Goal: Task Accomplishment & Management: Manage account settings

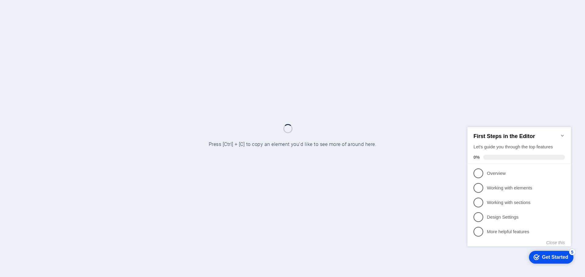
click at [562, 133] on icon "Minimize checklist" at bounding box center [562, 135] width 5 height 5
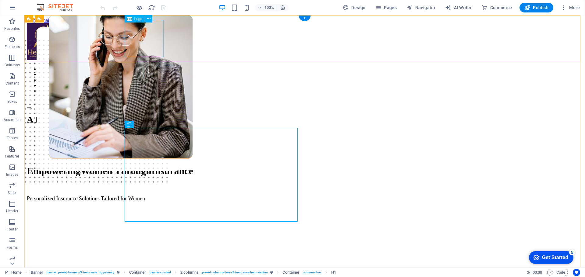
click at [145, 40] on div at bounding box center [305, 42] width 556 height 38
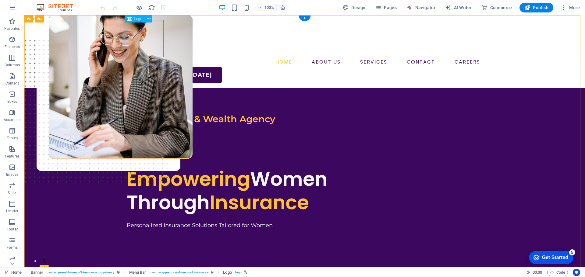
click at [135, 31] on div at bounding box center [305, 38] width 356 height 37
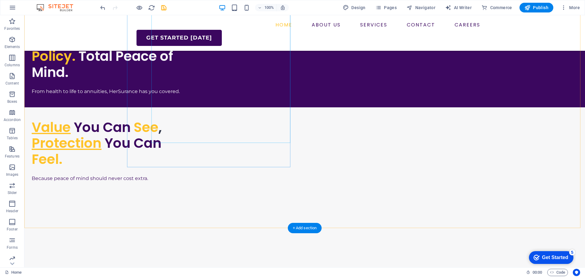
scroll to position [1703, 0]
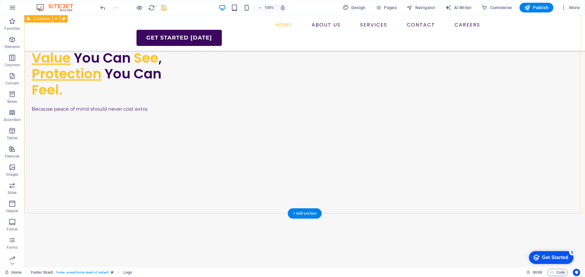
scroll to position [1642, 0]
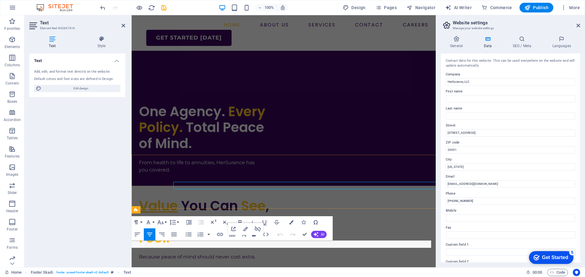
scroll to position [1701, 0]
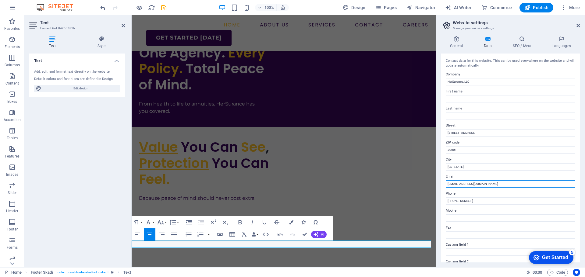
drag, startPoint x: 621, startPoint y: 197, endPoint x: 416, endPoint y: 191, distance: 205.7
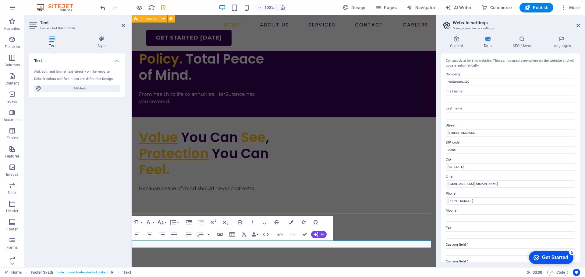
scroll to position [1635, 0]
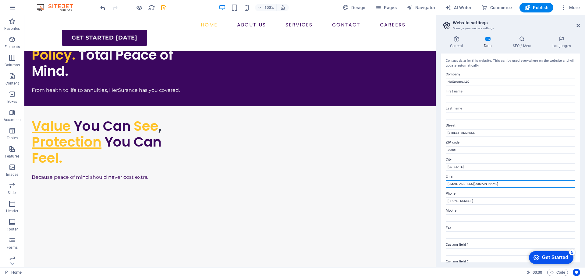
drag, startPoint x: 515, startPoint y: 201, endPoint x: 421, endPoint y: 190, distance: 94.7
drag, startPoint x: 494, startPoint y: 216, endPoint x: 414, endPoint y: 206, distance: 80.7
drag, startPoint x: 480, startPoint y: 181, endPoint x: 423, endPoint y: 167, distance: 59.0
drag, startPoint x: 499, startPoint y: 97, endPoint x: 415, endPoint y: 88, distance: 84.3
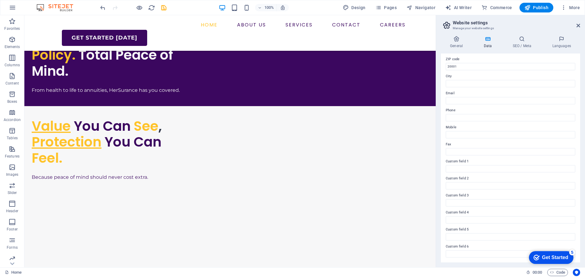
scroll to position [0, 0]
click at [384, 9] on span "Pages" at bounding box center [385, 8] width 21 height 6
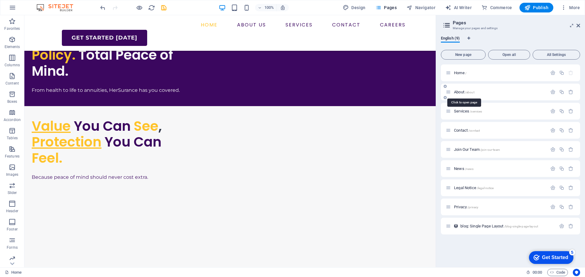
click at [468, 91] on span "/about" at bounding box center [469, 92] width 9 height 3
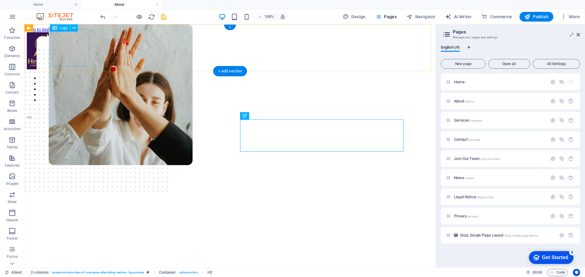
click at [71, 60] on div at bounding box center [230, 51] width 406 height 38
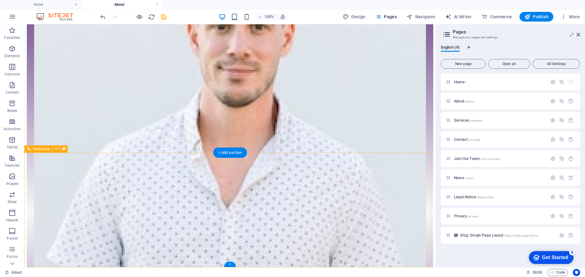
scroll to position [563, 0]
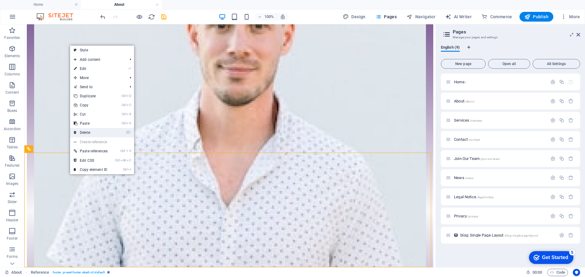
click at [100, 132] on link "⌦ Delete" at bounding box center [90, 132] width 41 height 9
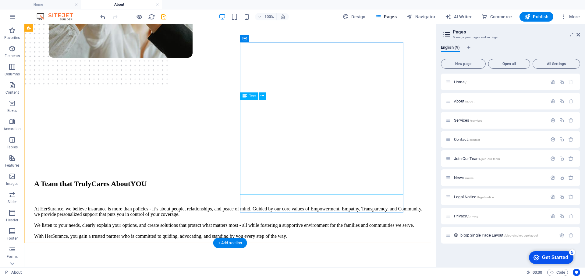
scroll to position [0, 0]
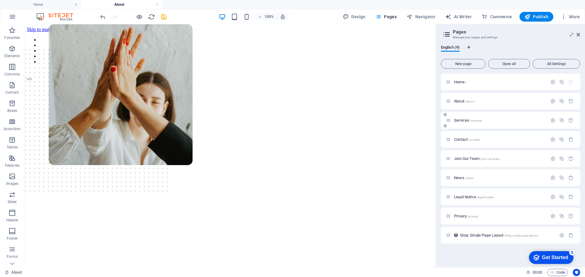
click at [469, 117] on div "Services /services" at bounding box center [496, 120] width 101 height 7
click at [460, 120] on span "Services /services" at bounding box center [468, 120] width 28 height 5
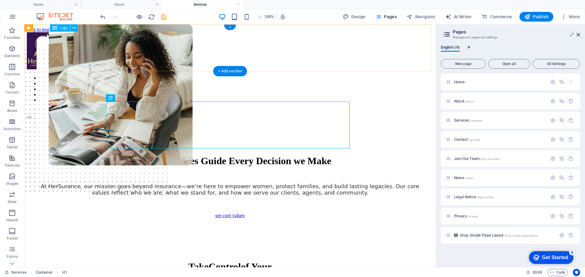
click at [77, 50] on div at bounding box center [230, 51] width 406 height 38
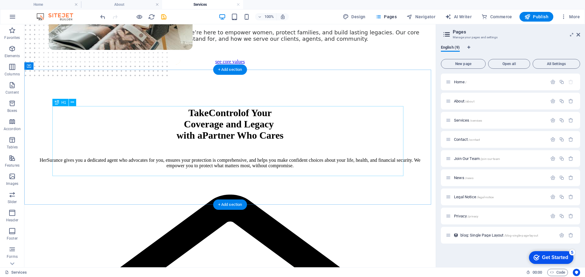
scroll to position [116, 0]
click at [68, 168] on div "HerSurance gives you a dedicated agent who advocates for you, ensures your prot…" at bounding box center [230, 162] width 392 height 11
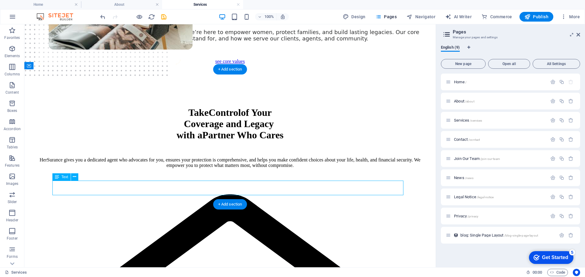
click at [68, 168] on div "HerSurance gives you a dedicated agent who advocates for you, ensures your prot…" at bounding box center [230, 162] width 392 height 11
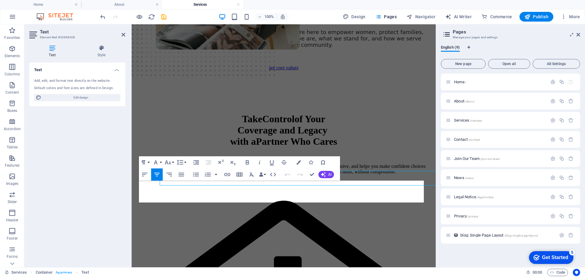
scroll to position [126, 0]
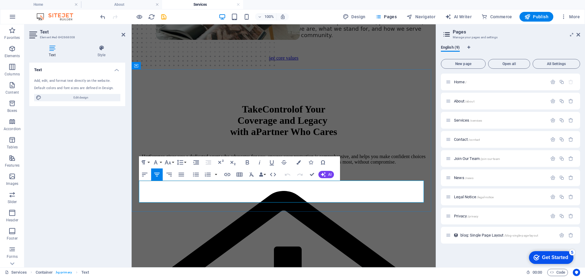
click at [155, 165] on p "HerSurance gives you a dedicated agent who advocates for you, ensures your prot…" at bounding box center [283, 159] width 284 height 11
click at [164, 165] on p "We gives you a dedicated agent who advocates for you, ensures your protection i…" at bounding box center [283, 159] width 284 height 11
click at [384, 96] on div "Take Control of Your Coverage and Legacy with a Partner Who Cares We give you a…" at bounding box center [283, 120] width 299 height 118
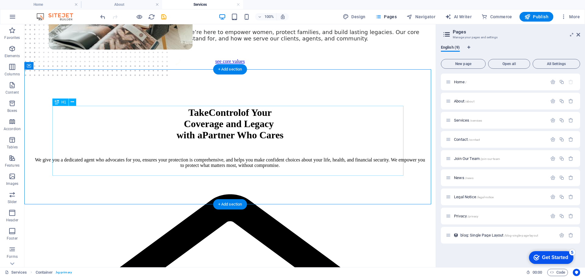
scroll to position [0, 0]
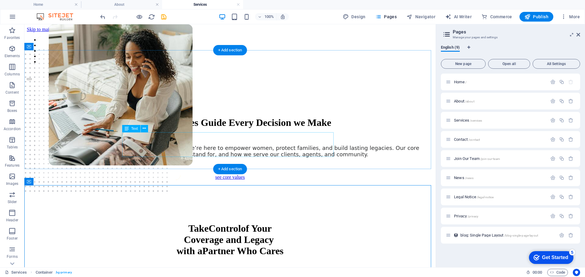
click at [156, 145] on div "At HerSurance, our mission goes beyond insurance—we’re here to empower women, p…" at bounding box center [230, 151] width 392 height 13
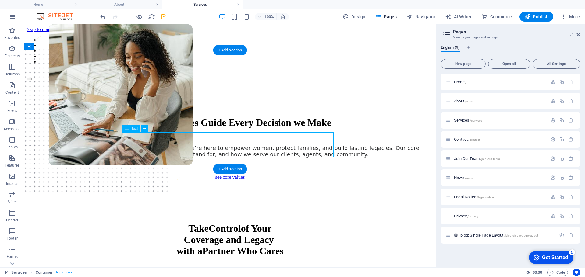
click at [156, 145] on div "At HerSurance, our mission goes beyond insurance—we’re here to empower women, p…" at bounding box center [230, 151] width 392 height 13
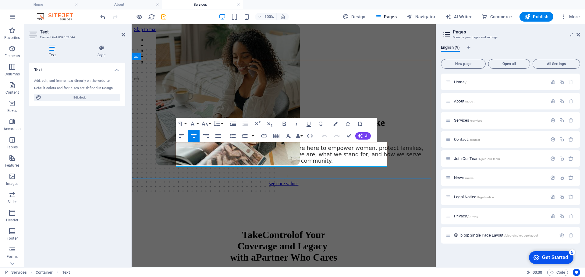
click at [198, 148] on span "At HerSurance, our mission goes beyond insurance—we’re here to empower women, p…" at bounding box center [284, 154] width 280 height 19
click at [217, 147] on span "At HerSurance, our mission goes beyond insurance—we’re here to empower women, p…" at bounding box center [284, 154] width 280 height 19
drag, startPoint x: 219, startPoint y: 148, endPoint x: 179, endPoint y: 148, distance: 39.3
click at [179, 148] on span "At HerSurance, our mission goes beyond insurance—we’re here to empower women, p…" at bounding box center [284, 154] width 280 height 19
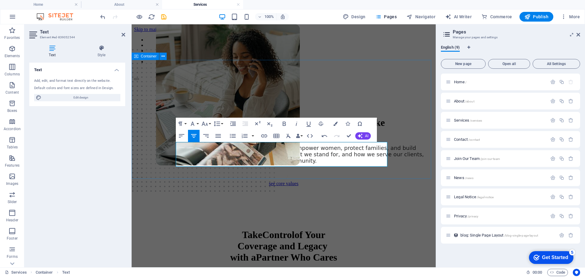
click at [412, 80] on div "Our Core Values Guide Every Decision we Make Our mission goes beyond insurance—…" at bounding box center [283, 130] width 299 height 101
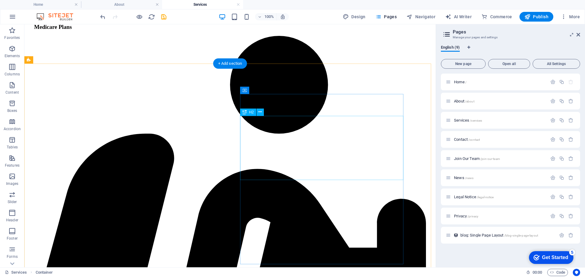
scroll to position [727, 0]
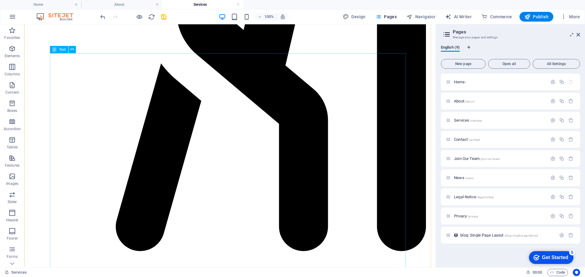
scroll to position [1034, 0]
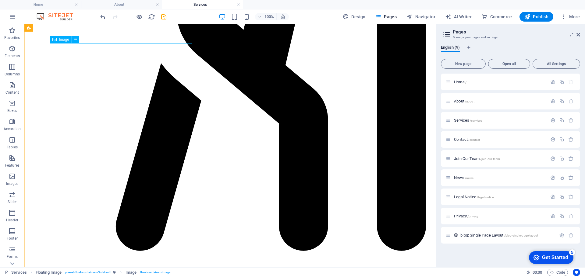
click at [59, 40] on span "Image" at bounding box center [64, 40] width 10 height 4
click at [76, 41] on icon at bounding box center [75, 39] width 3 height 6
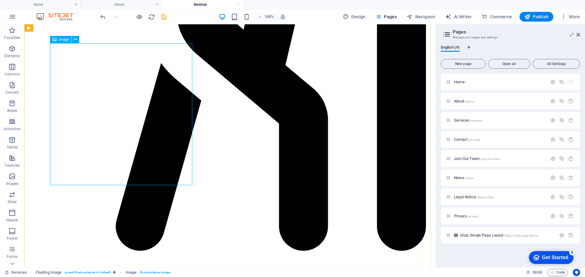
select select "%"
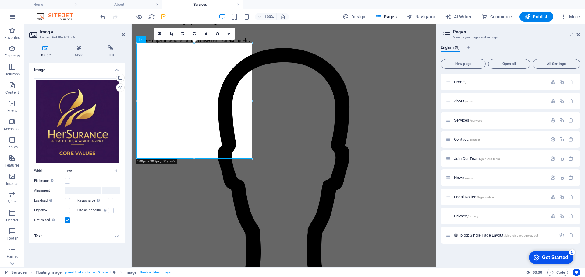
scroll to position [1051, 0]
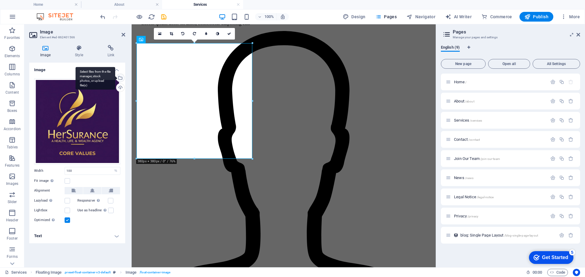
click at [122, 78] on div "Select files from the file manager, stock photos, or upload file(s)" at bounding box center [119, 78] width 9 height 9
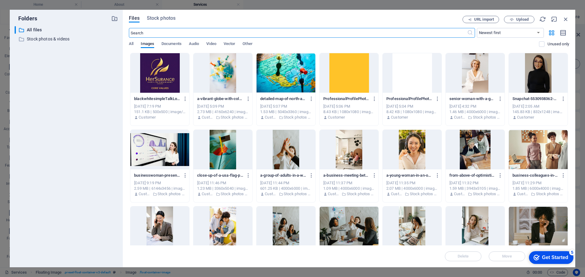
click at [405, 158] on div at bounding box center [412, 150] width 59 height 40
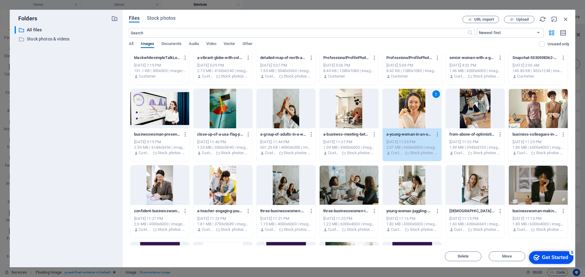
scroll to position [41, 0]
click at [530, 190] on div at bounding box center [538, 185] width 59 height 40
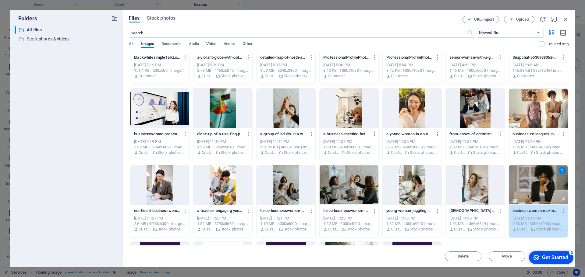
click at [530, 190] on div "1" at bounding box center [538, 185] width 59 height 40
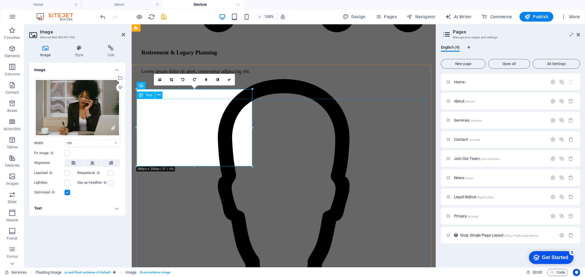
scroll to position [993, 0]
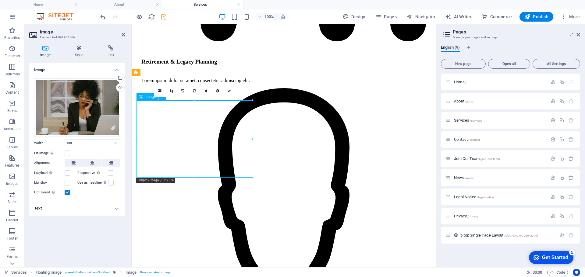
drag, startPoint x: 187, startPoint y: 125, endPoint x: 187, endPoint y: 134, distance: 9.1
click at [172, 93] on link at bounding box center [171, 91] width 12 height 12
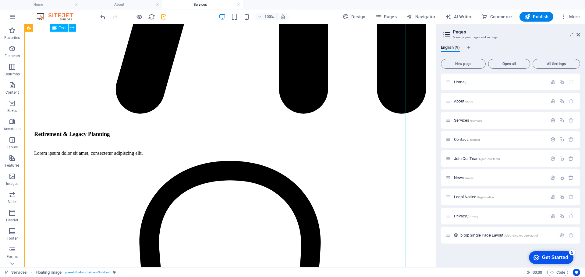
scroll to position [1173, 0]
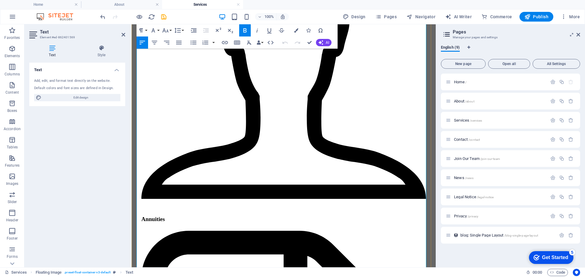
scroll to position [1168, 0]
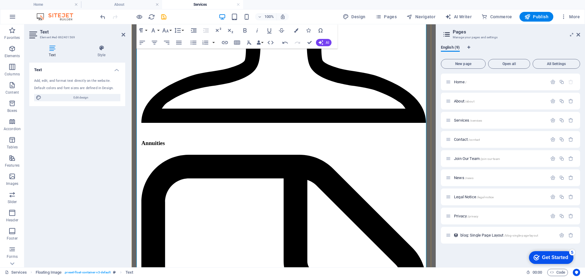
scroll to position [1245, 0]
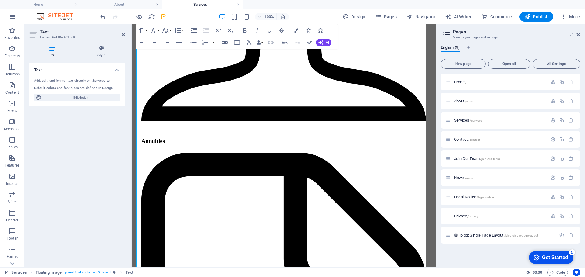
drag, startPoint x: 168, startPoint y: 195, endPoint x: 137, endPoint y: 197, distance: 30.8
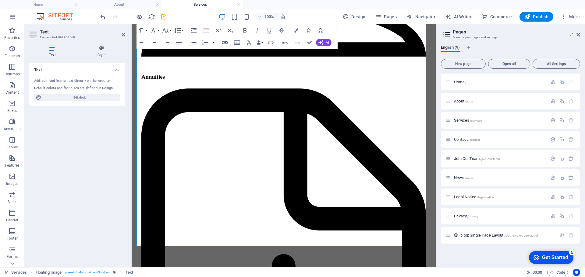
scroll to position [1312, 0]
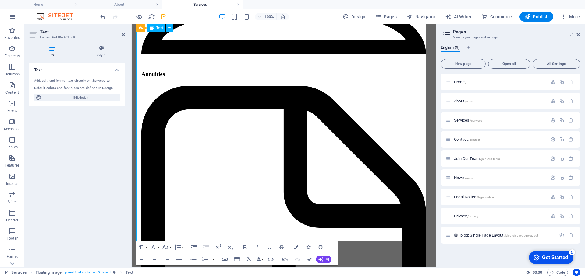
drag, startPoint x: 162, startPoint y: 219, endPoint x: 140, endPoint y: 218, distance: 22.3
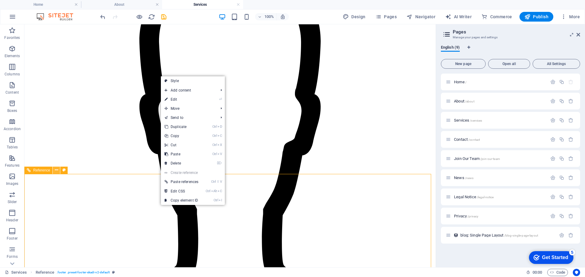
click at [56, 169] on icon at bounding box center [56, 170] width 3 height 6
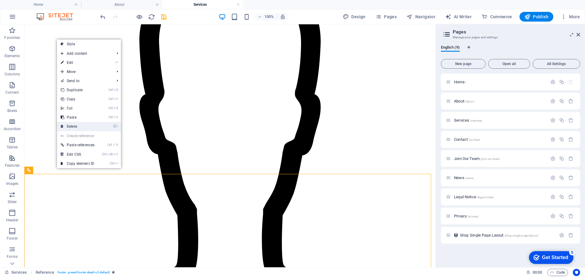
click at [75, 124] on link "⌦ Delete" at bounding box center [77, 126] width 41 height 9
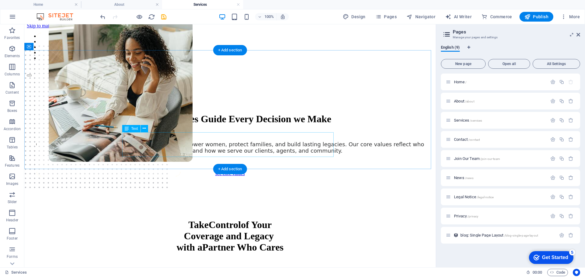
scroll to position [0, 0]
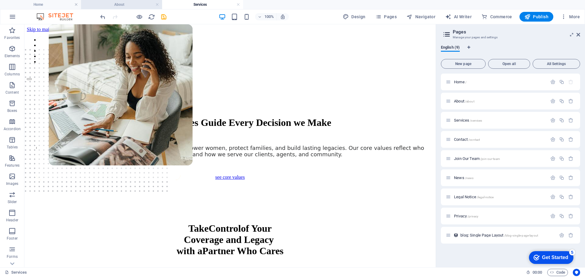
click at [118, 0] on li "About" at bounding box center [121, 4] width 81 height 9
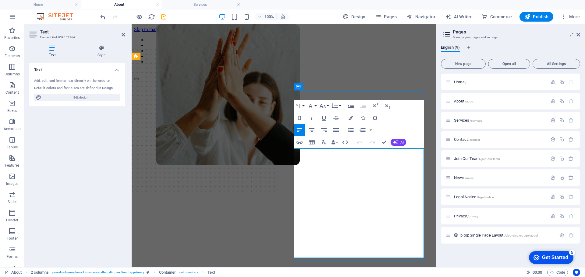
drag, startPoint x: 335, startPoint y: 152, endPoint x: 293, endPoint y: 154, distance: 42.4
click at [293, 154] on div "A Team that Truly Cares About YOU At HerSurance, we believe insurance is more t…" at bounding box center [283, 233] width 299 height 307
drag, startPoint x: 339, startPoint y: 240, endPoint x: 294, endPoint y: 241, distance: 45.7
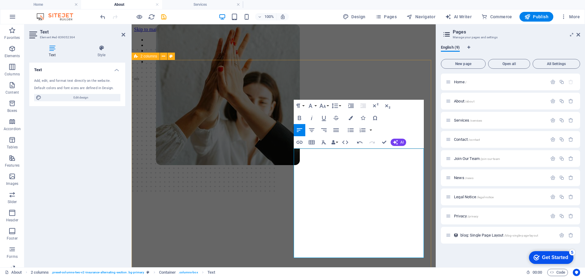
click at [281, 242] on div "A Team that Truly Cares About YOU We believe insurance is more than policies - …" at bounding box center [283, 233] width 299 height 307
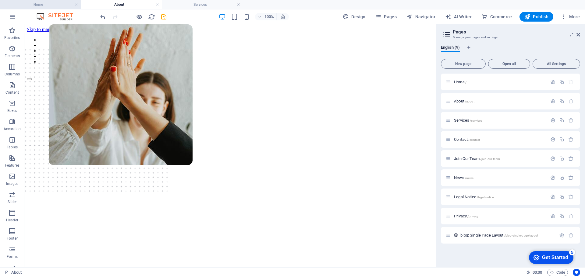
click at [41, 4] on h4 "Home" at bounding box center [40, 4] width 81 height 7
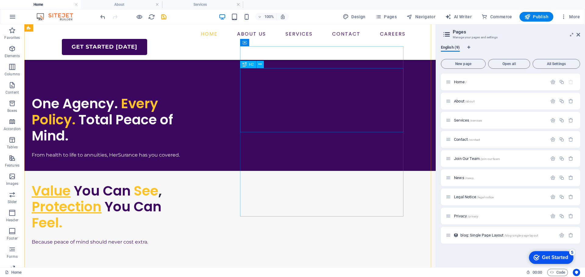
scroll to position [1579, 0]
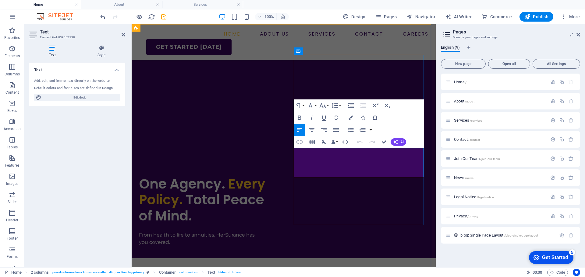
scroll to position [1638, 0]
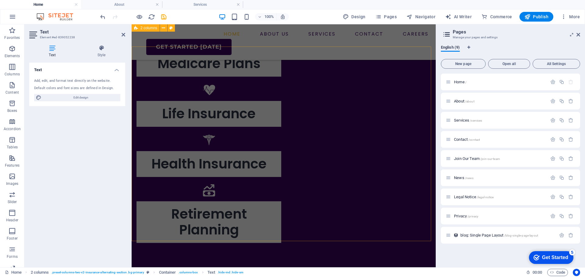
scroll to position [952, 0]
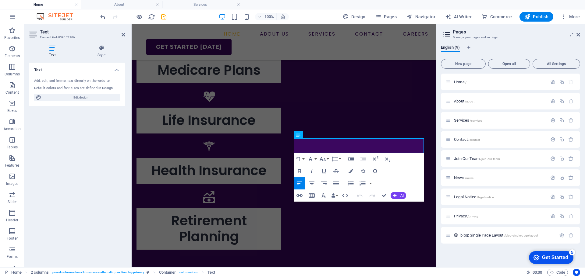
scroll to position [1008, 0]
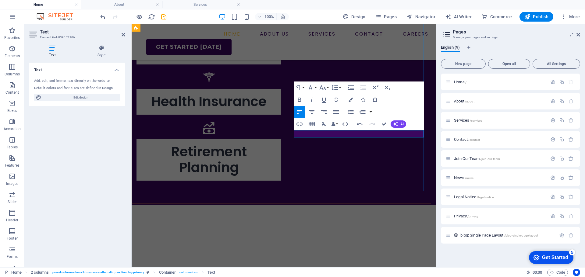
scroll to position [1024, 0]
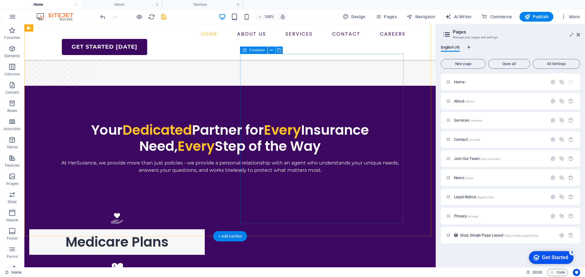
scroll to position [732, 0]
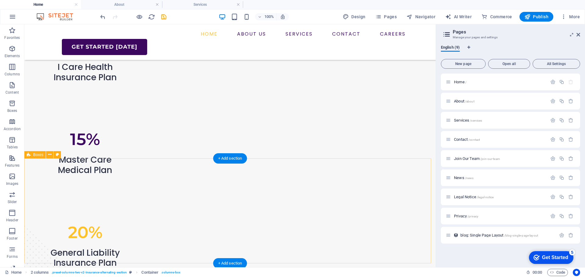
scroll to position [462, 0]
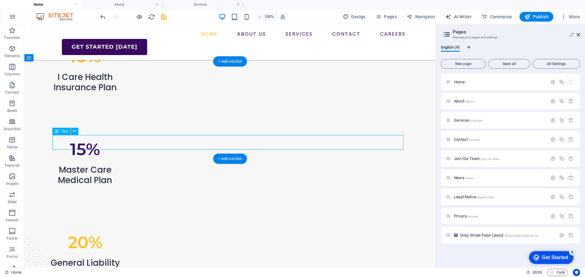
scroll to position [498, 0]
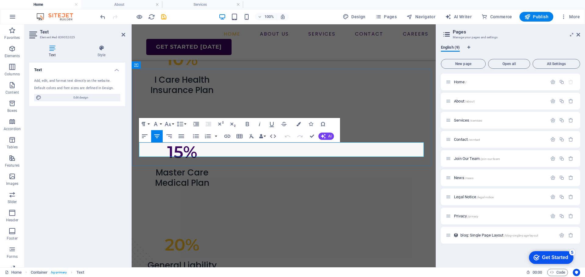
drag, startPoint x: 195, startPoint y: 146, endPoint x: 154, endPoint y: 145, distance: 41.4
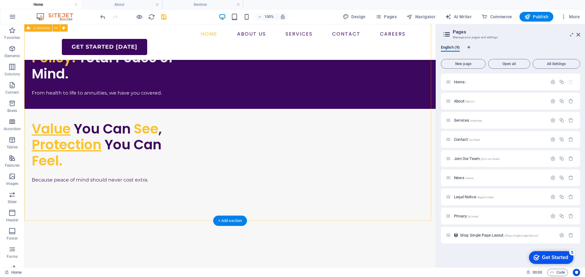
scroll to position [1644, 0]
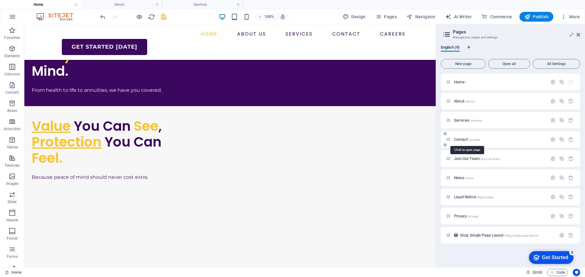
click at [462, 140] on span "Contact /contact" at bounding box center [467, 139] width 26 height 5
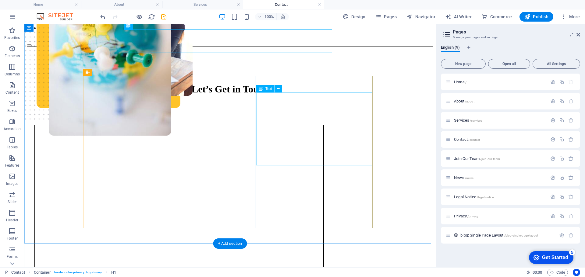
scroll to position [72, 0]
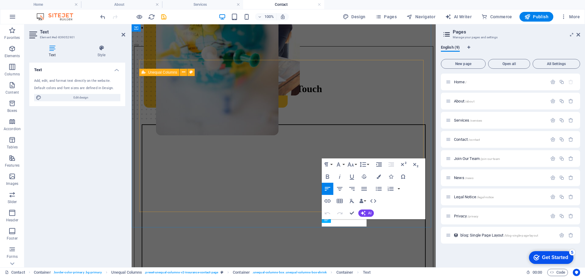
scroll to position [89, 0]
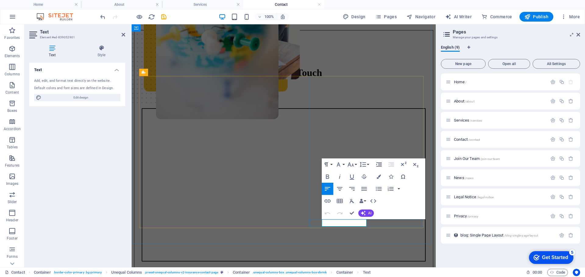
click at [338, 235] on div "Let’s Get in Touch Contact information Whether you’re ready to get a quote, hav…" at bounding box center [283, 231] width 299 height 403
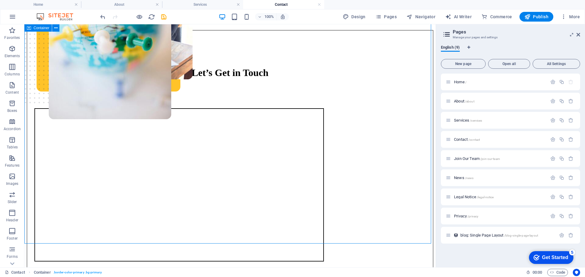
scroll to position [72, 0]
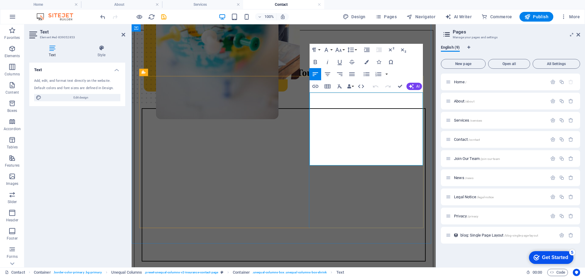
click at [288, 200] on div "Contact information Whether you’re ready to get a quote, have questions about y…" at bounding box center [284, 262] width 284 height 309
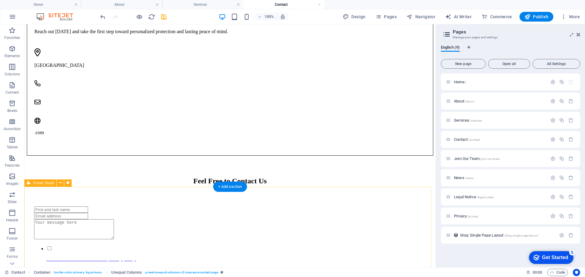
scroll to position [400, 0]
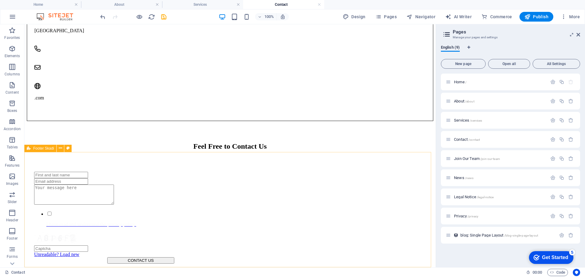
click at [45, 150] on span "Footer Skadi" at bounding box center [43, 149] width 21 height 4
click at [61, 147] on icon at bounding box center [60, 148] width 3 height 6
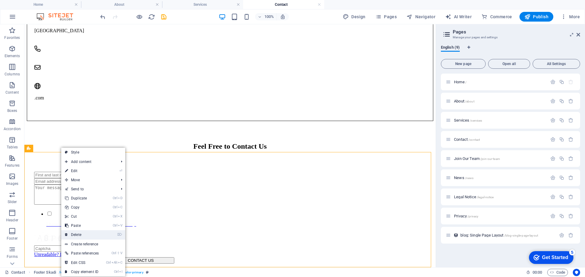
click at [88, 232] on link "⌦ Delete" at bounding box center [81, 235] width 41 height 9
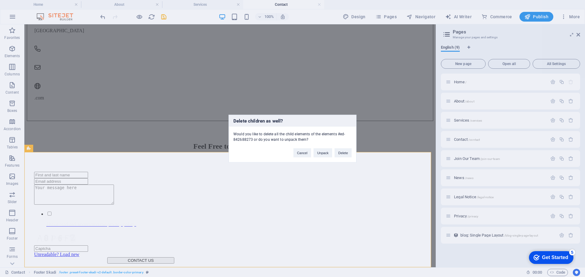
click at [342, 202] on div "Delete children as well? Would you like to delete all the child elements of the…" at bounding box center [292, 138] width 585 height 277
click at [306, 153] on button "Cancel" at bounding box center [302, 152] width 18 height 9
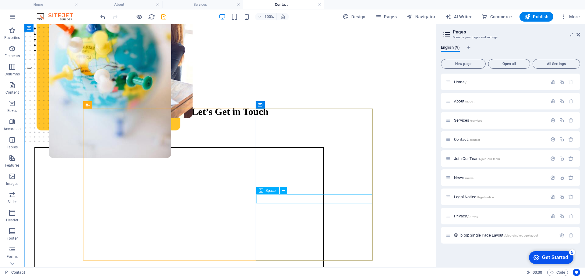
scroll to position [0, 0]
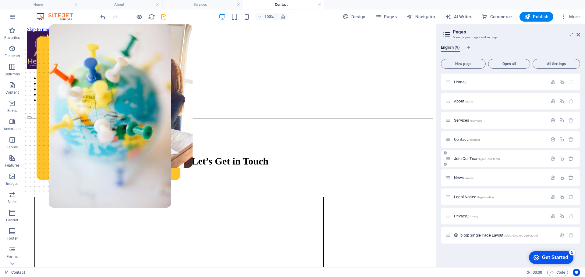
click at [470, 159] on span "Join Our Team /join-our-team" at bounding box center [477, 159] width 46 height 5
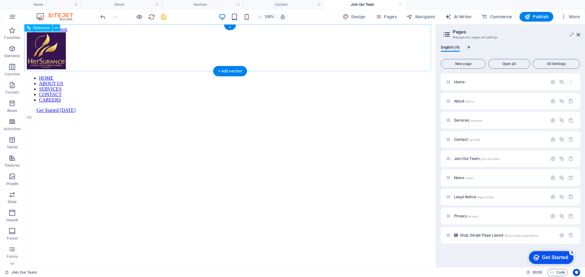
click at [80, 47] on div at bounding box center [230, 51] width 406 height 38
click at [65, 49] on div at bounding box center [230, 51] width 406 height 38
click at [56, 30] on icon at bounding box center [56, 28] width 3 height 6
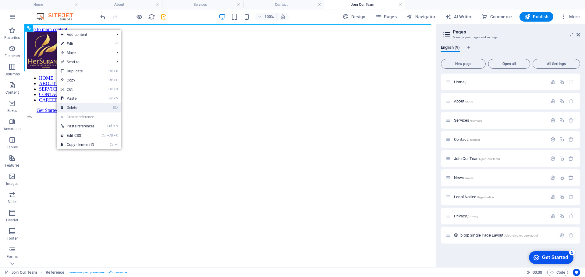
click at [92, 105] on link "⌦ Delete" at bounding box center [77, 107] width 41 height 9
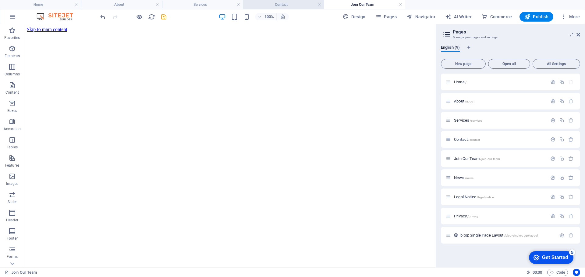
click at [277, 4] on h4 "Contact" at bounding box center [283, 4] width 81 height 7
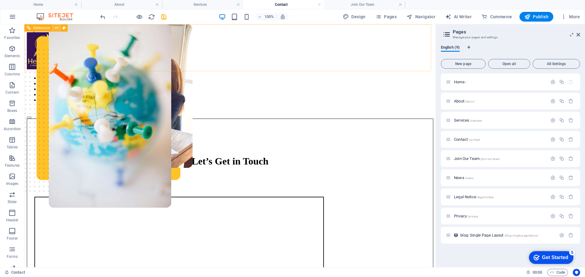
click at [56, 29] on icon at bounding box center [56, 28] width 3 height 6
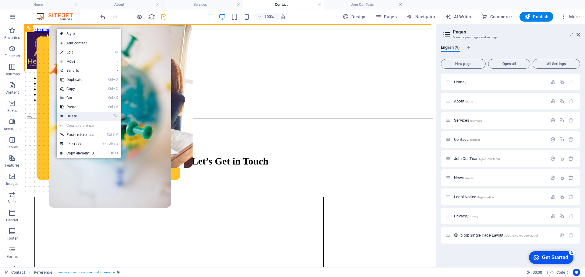
click at [80, 117] on link "⌦ Delete" at bounding box center [77, 116] width 41 height 9
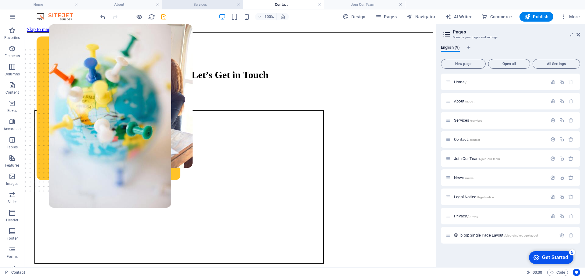
click at [210, 5] on h4 "Services" at bounding box center [202, 4] width 81 height 7
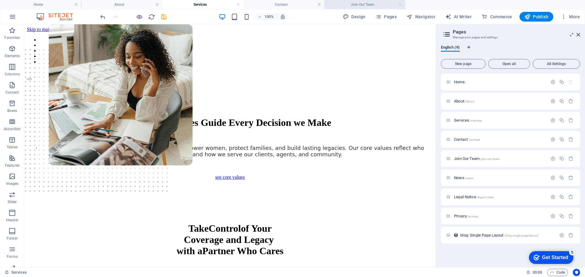
click at [348, 9] on li "Join Our Team" at bounding box center [364, 4] width 81 height 9
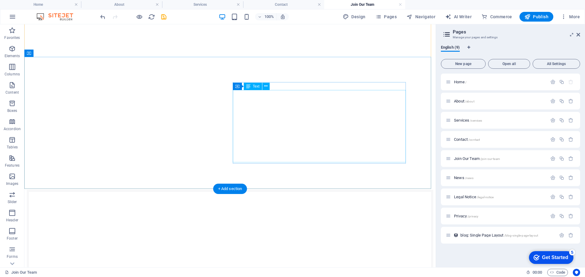
scroll to position [237, 0]
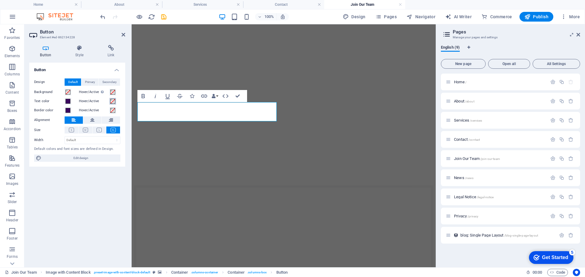
click at [113, 102] on span at bounding box center [112, 101] width 5 height 5
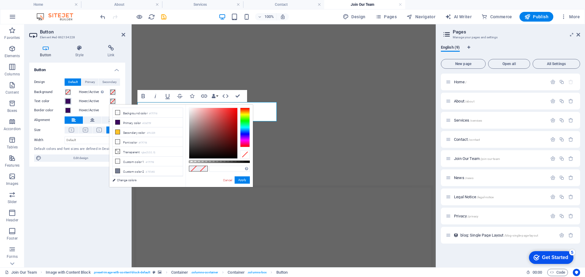
click at [69, 103] on span at bounding box center [67, 101] width 5 height 5
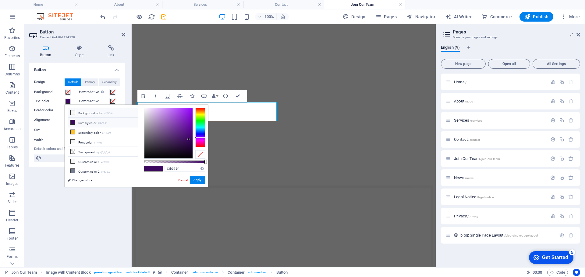
click at [73, 113] on icon at bounding box center [73, 113] width 4 height 4
type input "#f7f7f8"
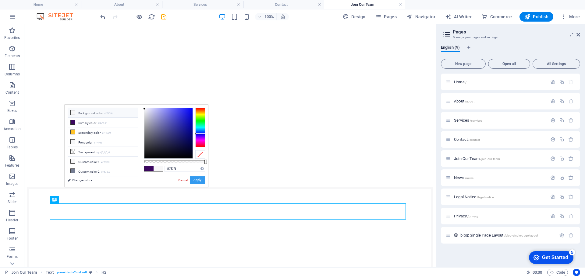
click at [195, 178] on button "Apply" at bounding box center [197, 180] width 15 height 7
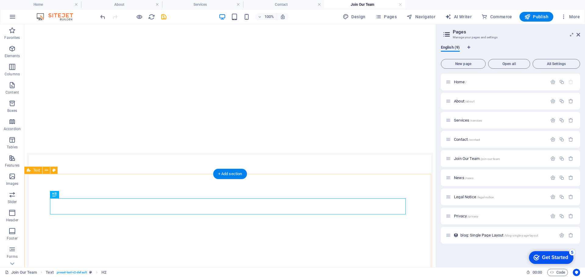
scroll to position [282, 0]
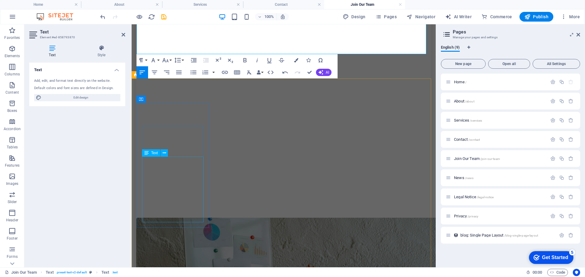
scroll to position [450, 0]
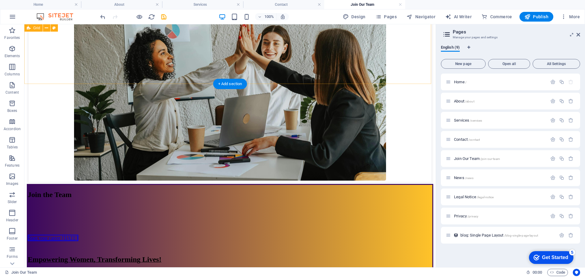
scroll to position [715, 0]
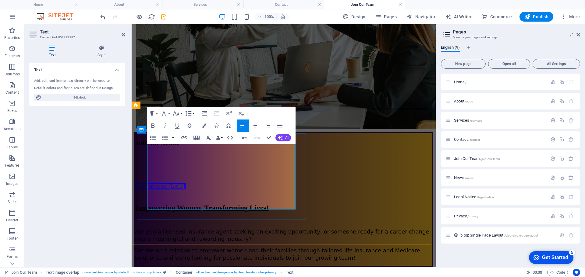
scroll to position [750, 0]
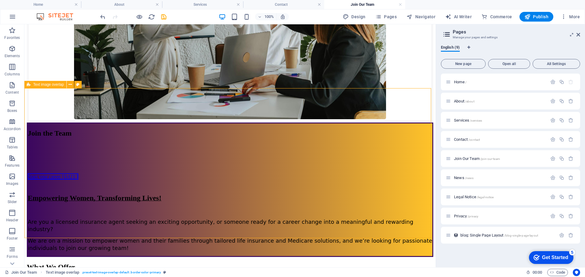
scroll to position [796, 0]
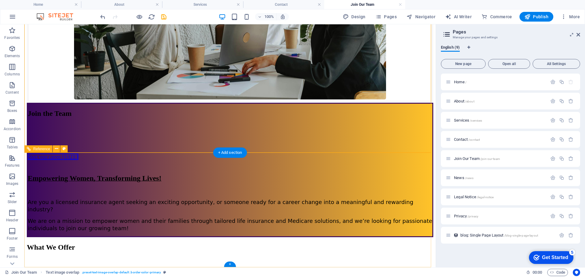
click at [56, 150] on icon at bounding box center [56, 149] width 3 height 6
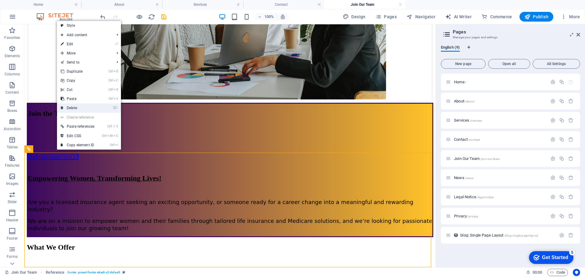
click at [82, 107] on link "⌦ Delete" at bounding box center [77, 108] width 41 height 9
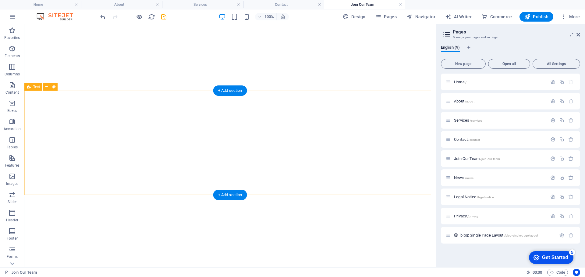
scroll to position [0, 0]
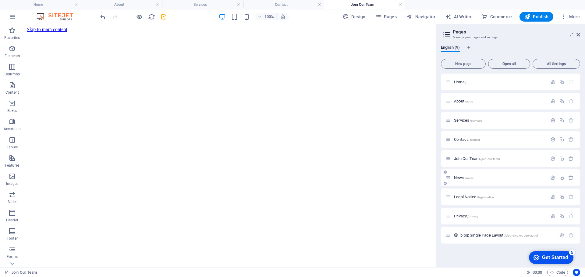
click at [463, 180] on div "News /news" at bounding box center [496, 178] width 101 height 7
click at [459, 177] on span "News /news" at bounding box center [463, 178] width 19 height 5
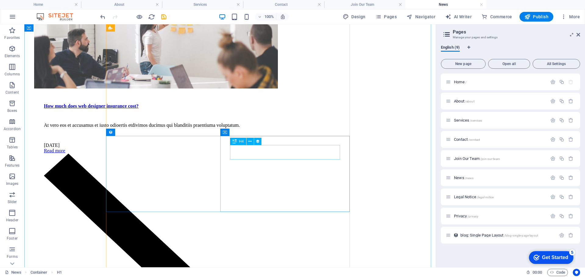
scroll to position [247, 0]
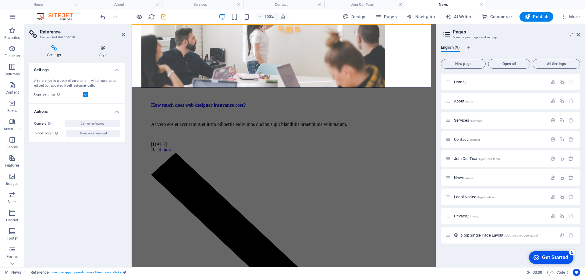
scroll to position [263, 0]
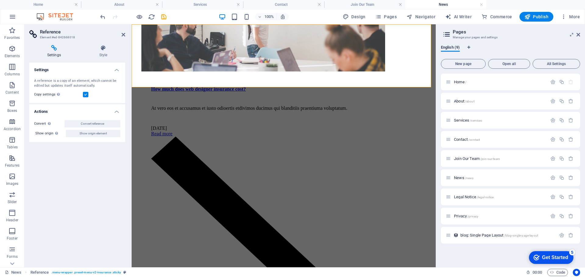
click at [122, 35] on icon at bounding box center [124, 34] width 4 height 5
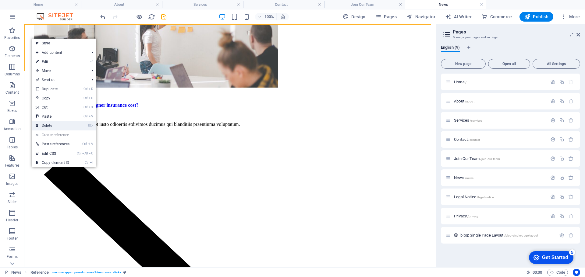
click at [58, 125] on link "⌦ Delete" at bounding box center [52, 125] width 41 height 9
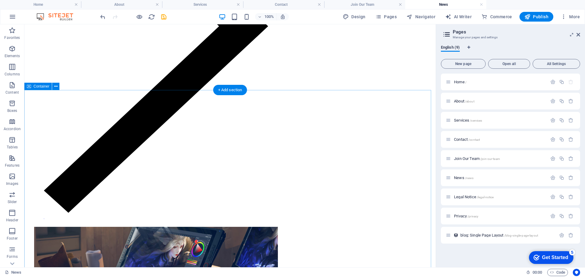
scroll to position [630, 0]
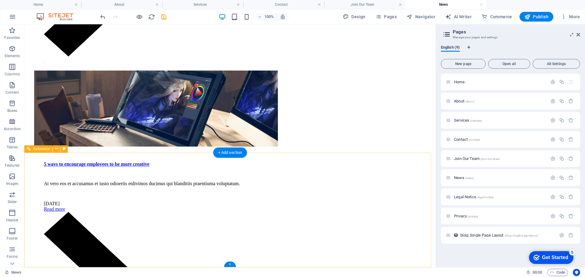
click at [55, 150] on icon at bounding box center [56, 149] width 3 height 6
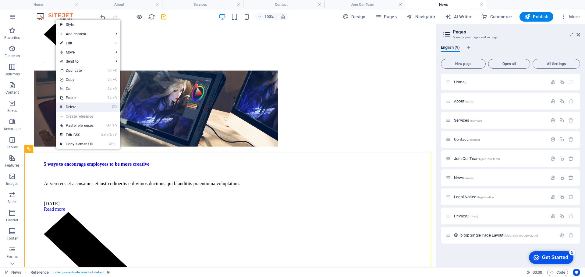
click at [85, 108] on link "⌦ Delete" at bounding box center [76, 107] width 41 height 9
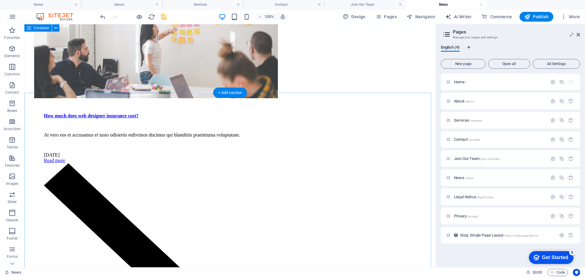
scroll to position [0, 0]
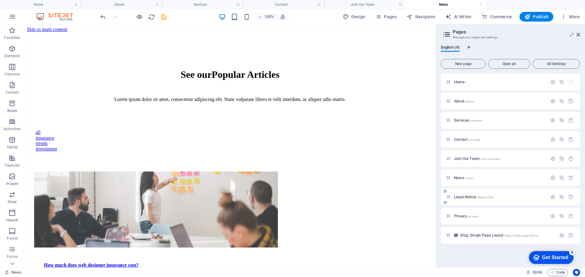
click at [466, 198] on span "Legal Notice /legal-notice" at bounding box center [474, 197] width 40 height 5
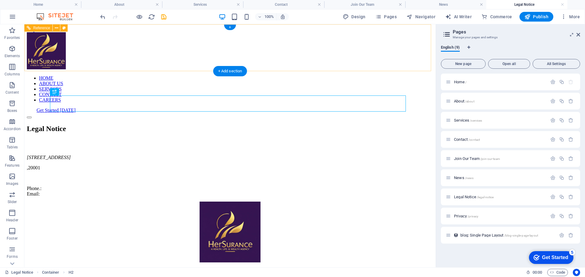
click at [78, 53] on div at bounding box center [230, 51] width 406 height 38
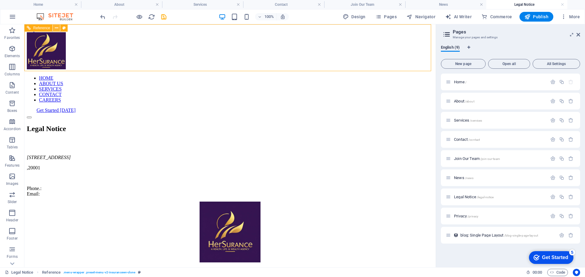
click at [55, 28] on icon at bounding box center [56, 28] width 3 height 6
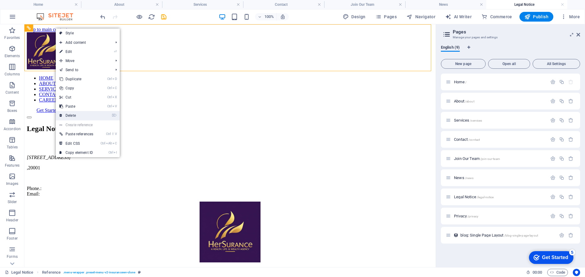
click at [78, 113] on link "⌦ Delete" at bounding box center [76, 115] width 41 height 9
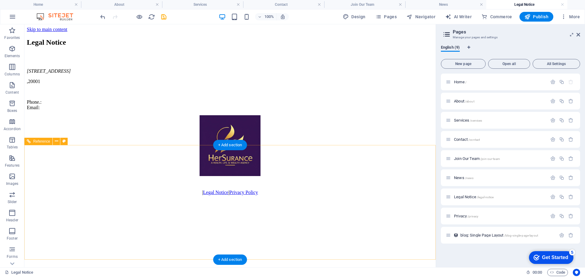
click at [228, 178] on div at bounding box center [230, 146] width 406 height 62
click at [57, 142] on icon at bounding box center [56, 141] width 3 height 6
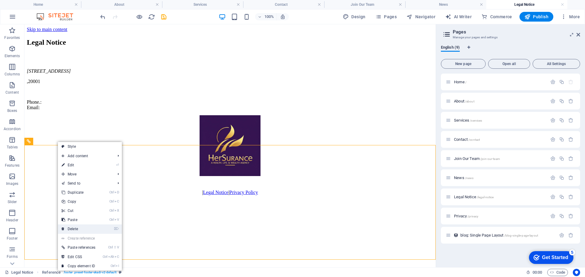
click at [91, 230] on link "⌦ Delete" at bounding box center [78, 229] width 41 height 9
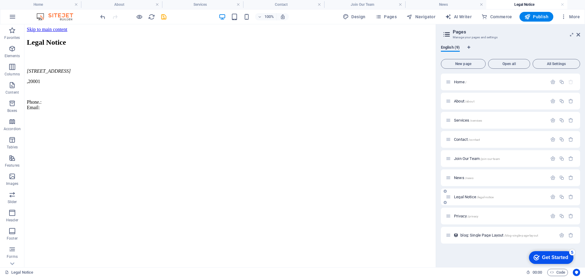
click at [464, 198] on span "Legal Notice /legal-notice" at bounding box center [474, 197] width 40 height 5
click at [465, 214] on div "Privacy /privacy" at bounding box center [496, 216] width 101 height 7
click at [460, 217] on span "Privacy /privacy" at bounding box center [466, 216] width 24 height 5
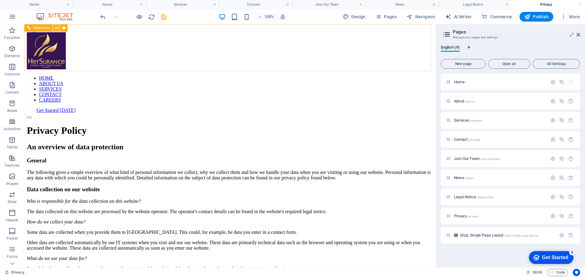
click at [55, 30] on icon at bounding box center [56, 28] width 3 height 6
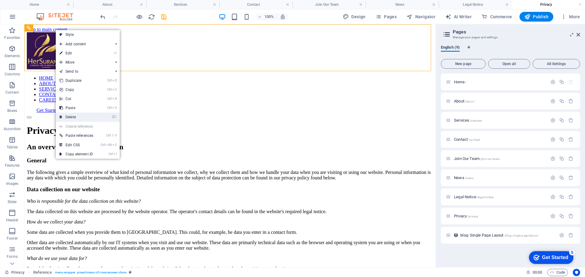
click at [78, 113] on link "⌦ Delete" at bounding box center [76, 117] width 41 height 9
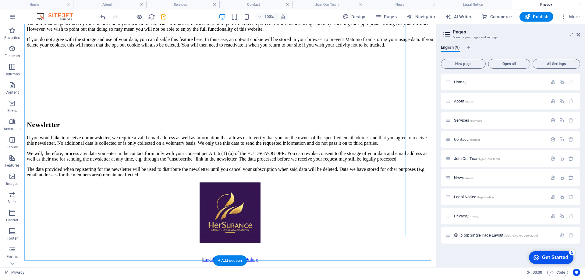
scroll to position [1424, 0]
click at [57, 152] on icon at bounding box center [56, 149] width 3 height 6
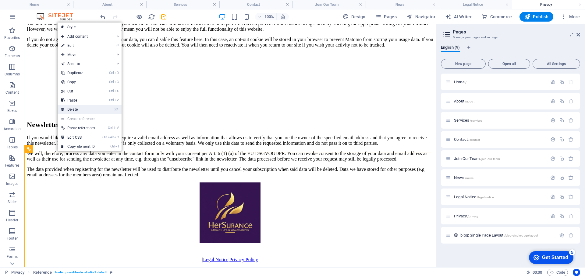
drag, startPoint x: 86, startPoint y: 113, endPoint x: 62, endPoint y: 89, distance: 34.5
click at [86, 113] on link "⌦ Delete" at bounding box center [78, 109] width 41 height 9
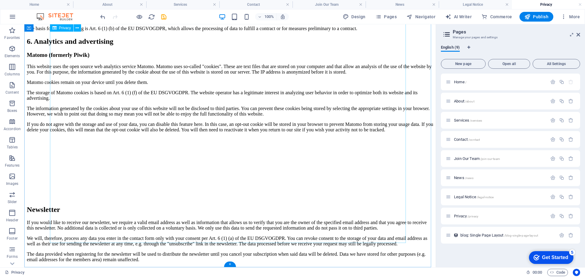
scroll to position [1309, 0]
click at [489, 237] on span "blog: Single Page Layout /blog-single-page-layout" at bounding box center [499, 235] width 78 height 5
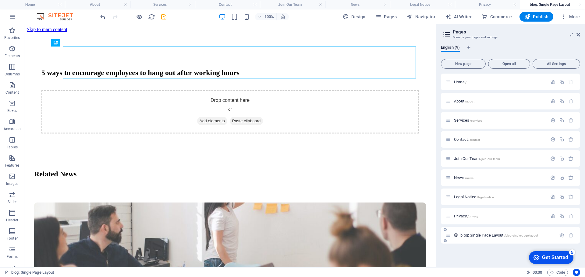
scroll to position [0, 0]
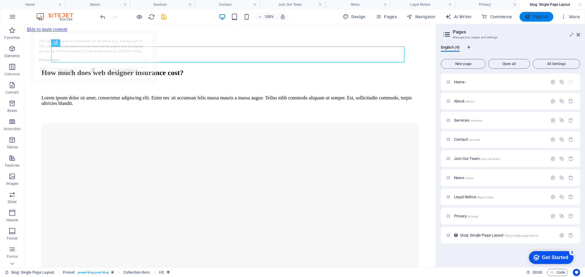
select select "689a63ed30f963dcf301ac1a"
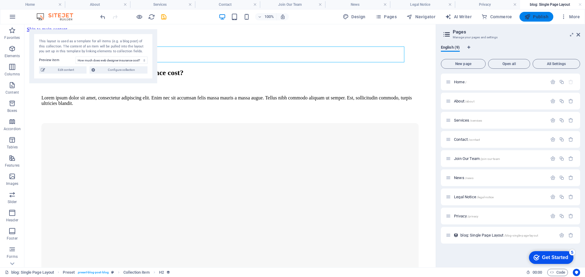
click at [536, 18] on span "Publish" at bounding box center [536, 17] width 24 height 6
